Goal: Find specific page/section: Find specific page/section

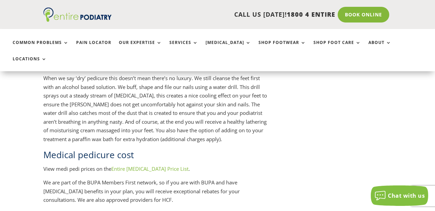
scroll to position [875, 0]
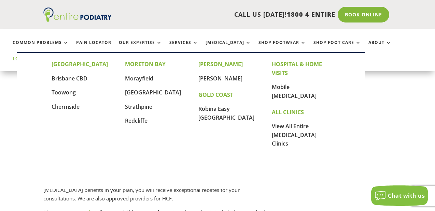
click at [47, 57] on link "Locations" at bounding box center [30, 64] width 34 height 15
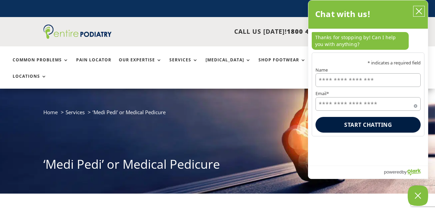
click at [416, 10] on icon "close chatbox" at bounding box center [418, 11] width 7 height 7
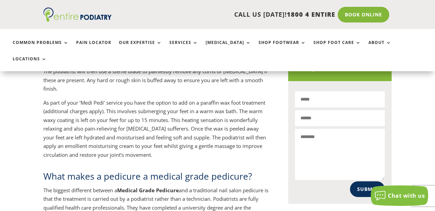
scroll to position [425, 0]
